Goal: Transaction & Acquisition: Subscribe to service/newsletter

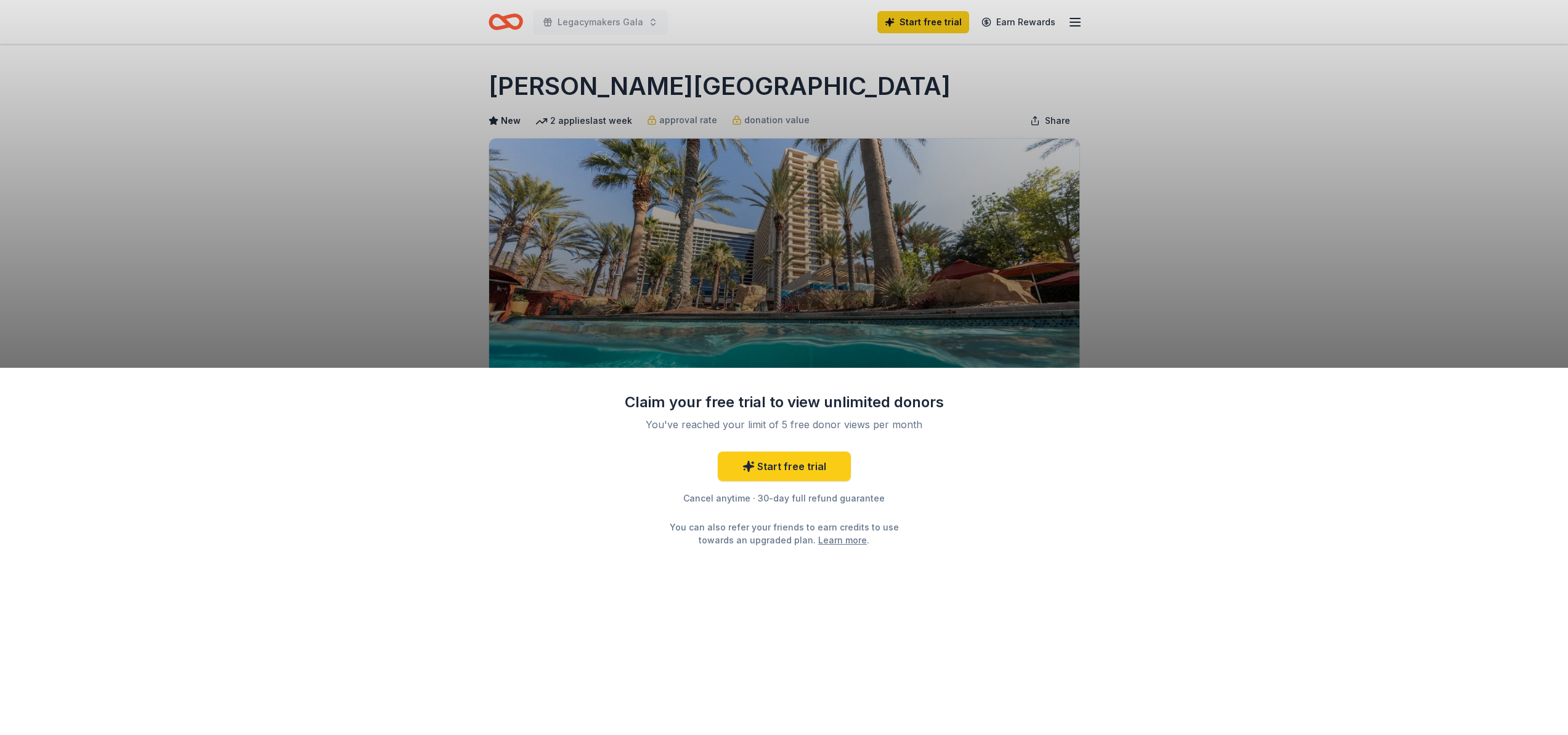
click at [546, 54] on div "Claim your free trial to view unlimited donors You've reached your limit of 5 f…" at bounding box center [784, 367] width 1568 height 735
click at [910, 283] on div "Claim your free trial to view unlimited donors You've reached your limit of 5 f…" at bounding box center [784, 367] width 1568 height 735
click at [771, 471] on link "Start free trial" at bounding box center [784, 466] width 133 height 30
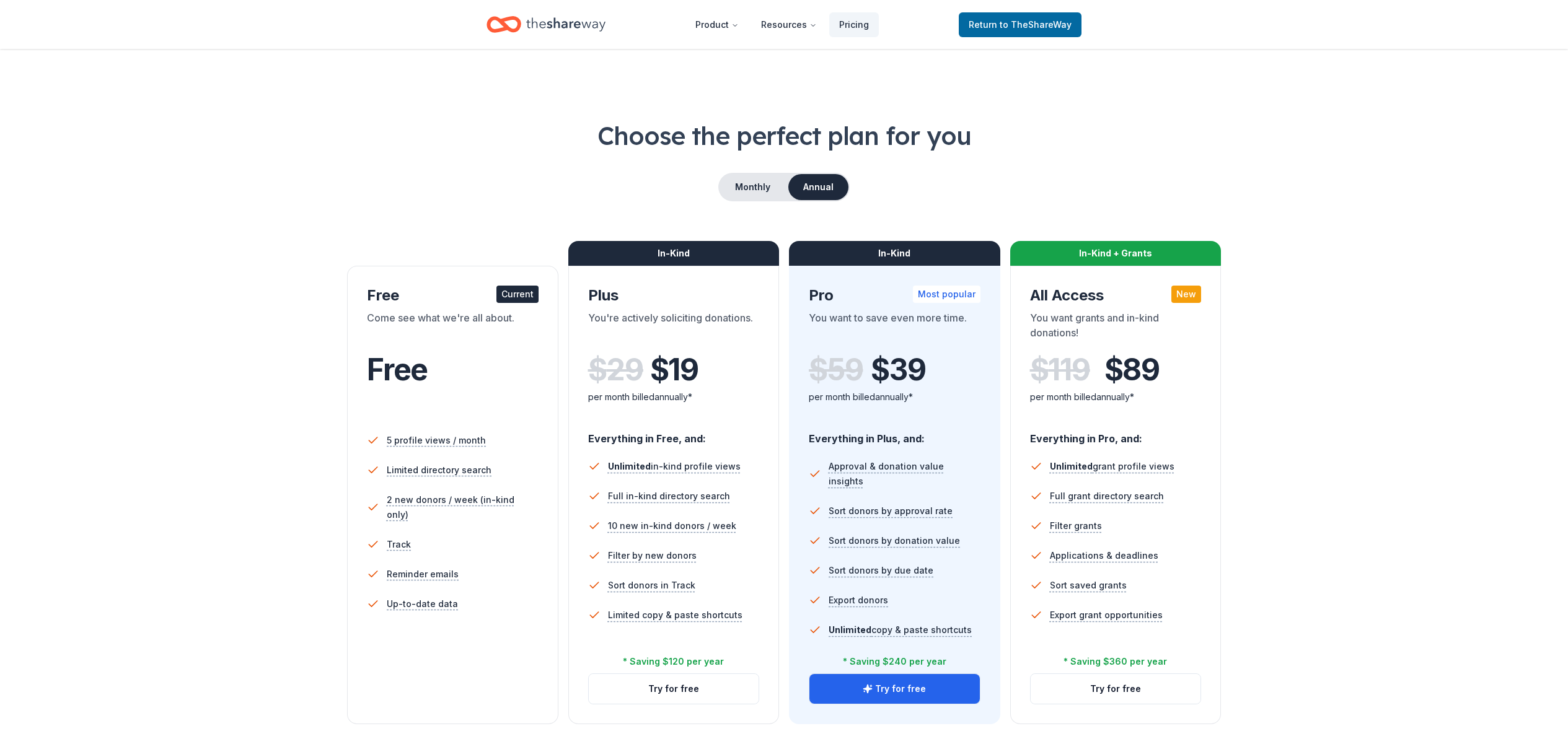
scroll to position [116, 0]
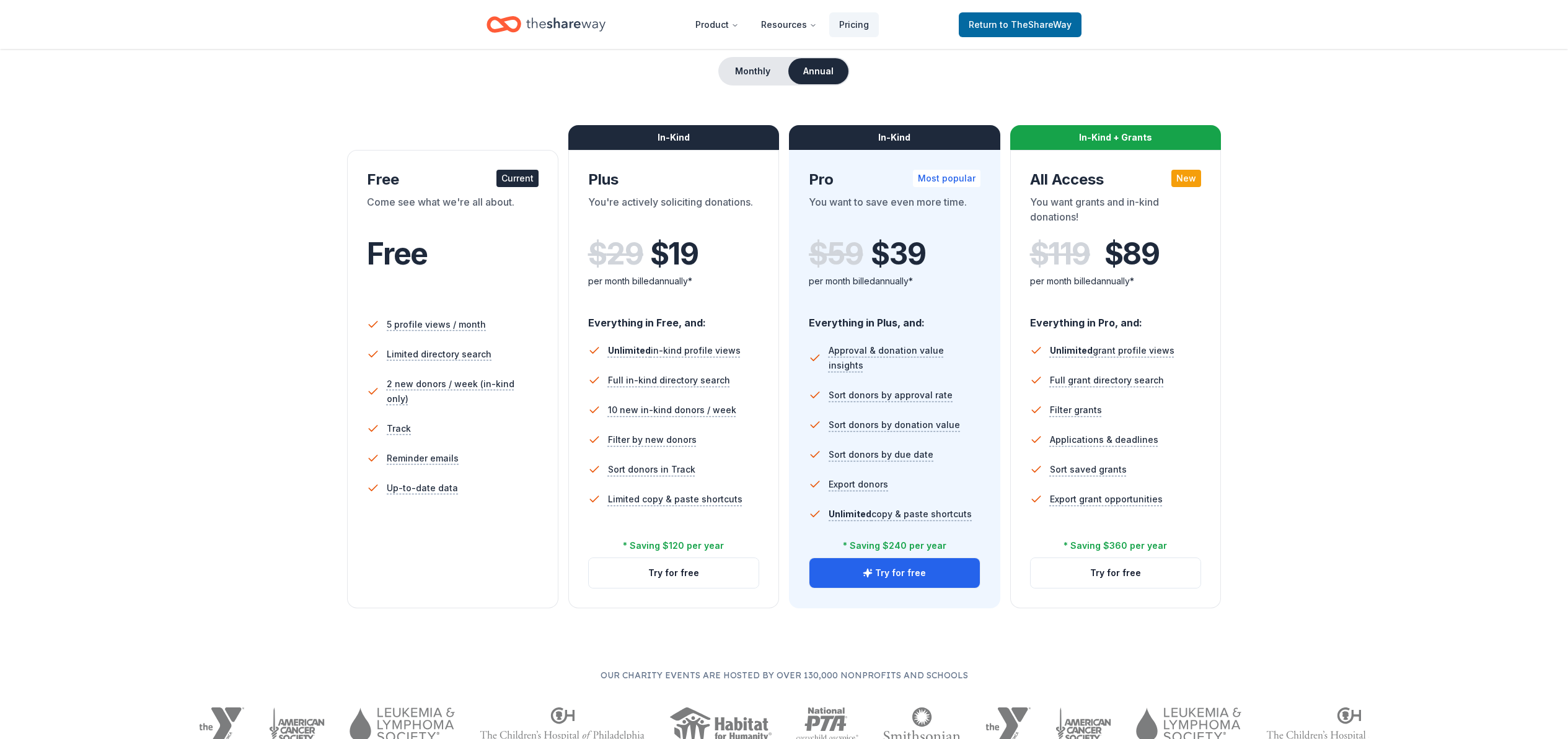
click at [227, 457] on div "Choose the perfect plan for you Monthly Annual Free Current Come see what we're…" at bounding box center [784, 305] width 1170 height 606
click at [929, 575] on button "Try for free" at bounding box center [895, 573] width 171 height 30
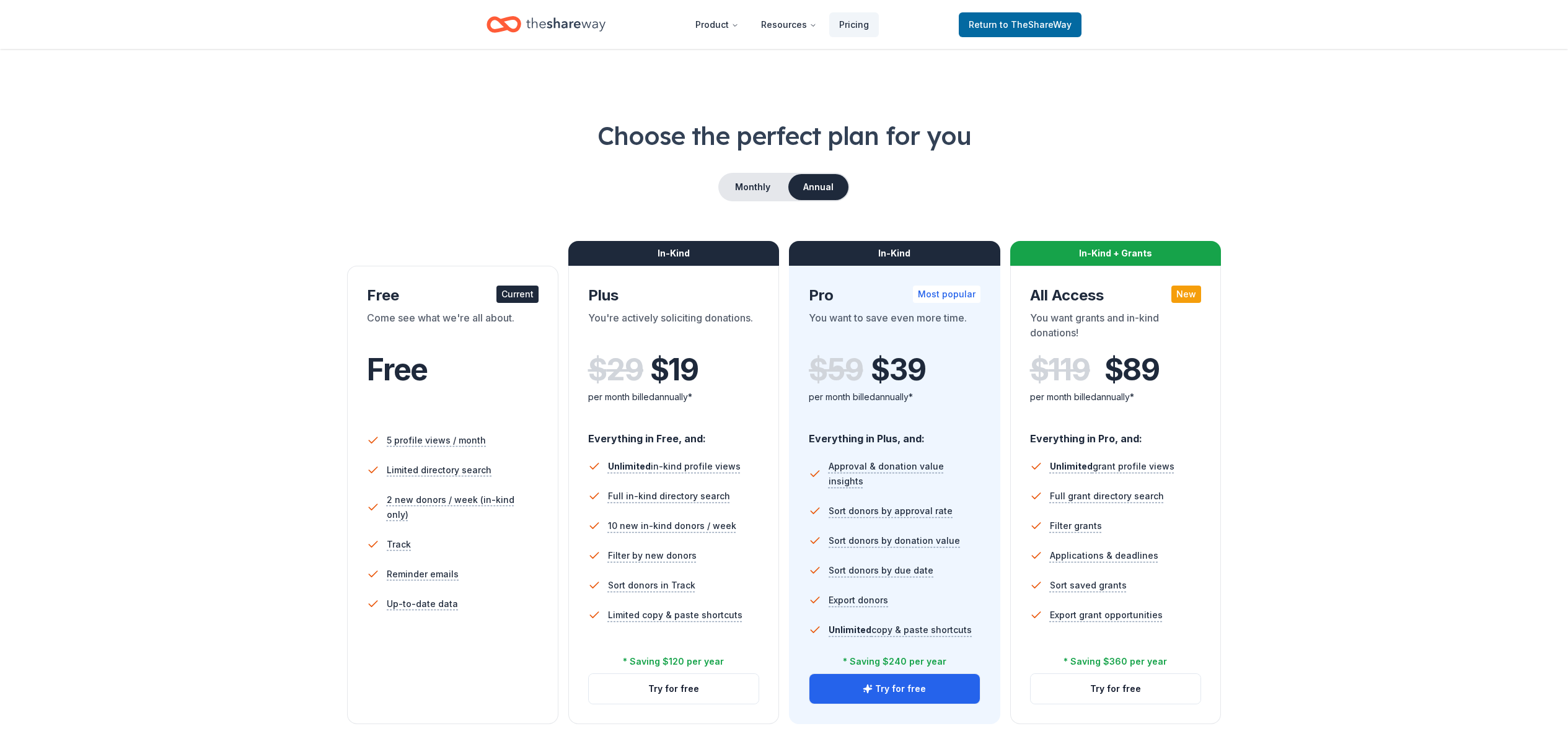
scroll to position [116, 0]
